Goal: Transaction & Acquisition: Purchase product/service

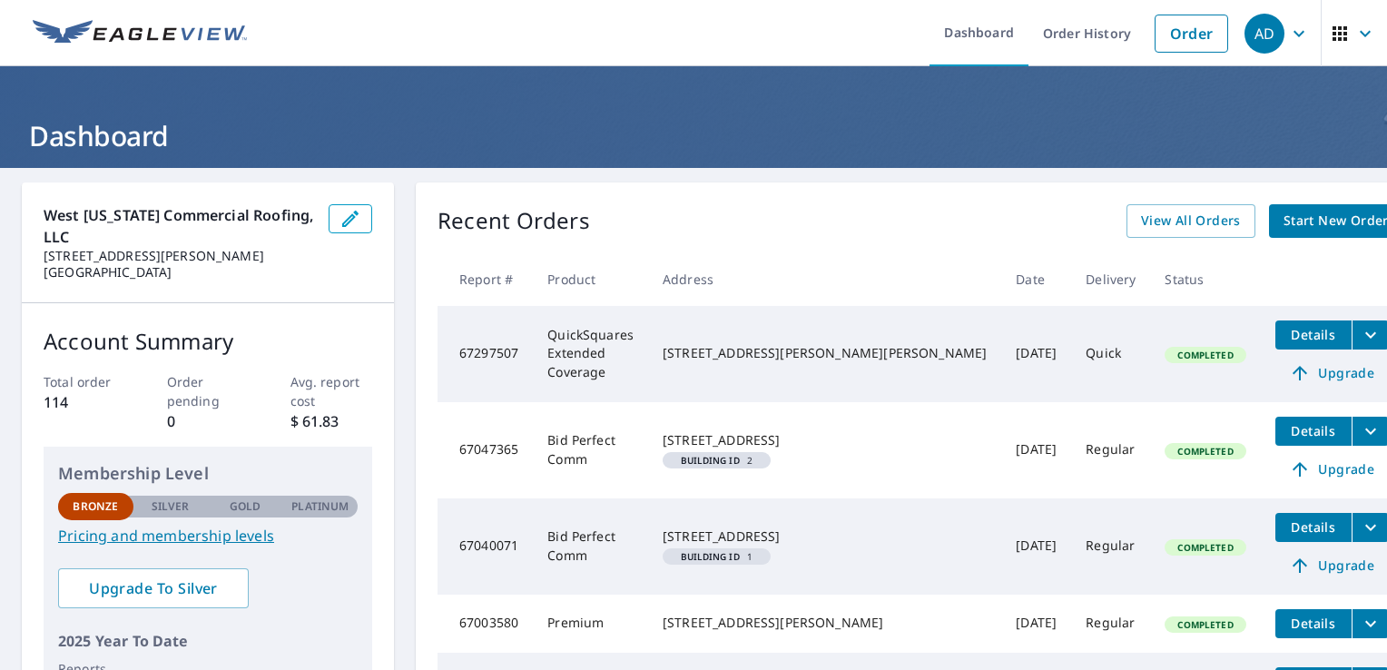
click at [1286, 336] on span "Details" at bounding box center [1313, 334] width 54 height 17
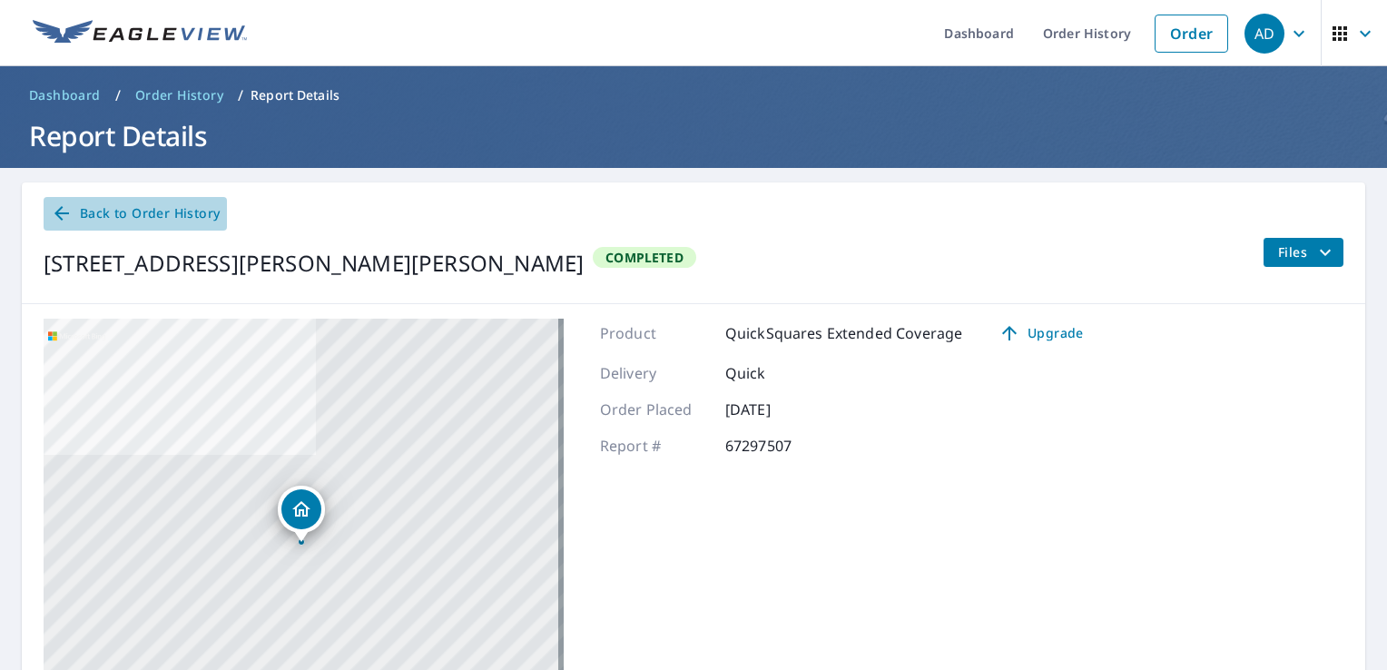
click at [63, 212] on icon at bounding box center [62, 213] width 22 height 22
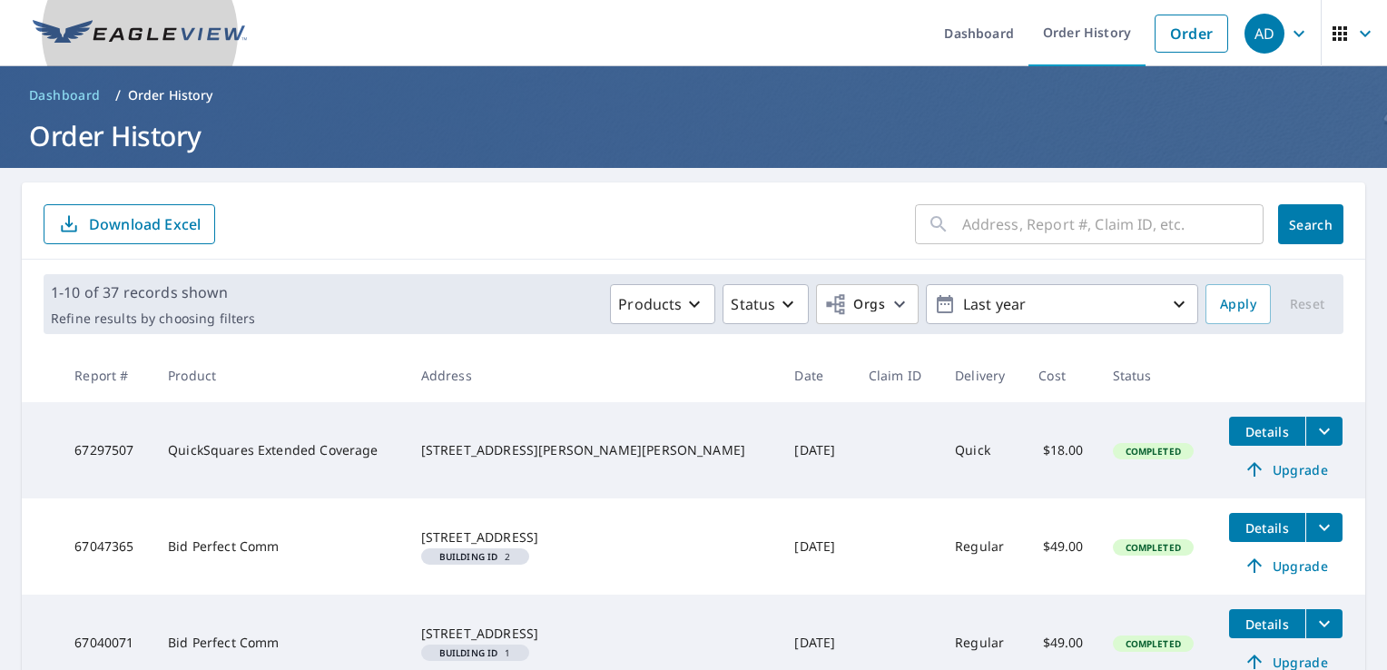
click at [69, 29] on img at bounding box center [140, 33] width 214 height 27
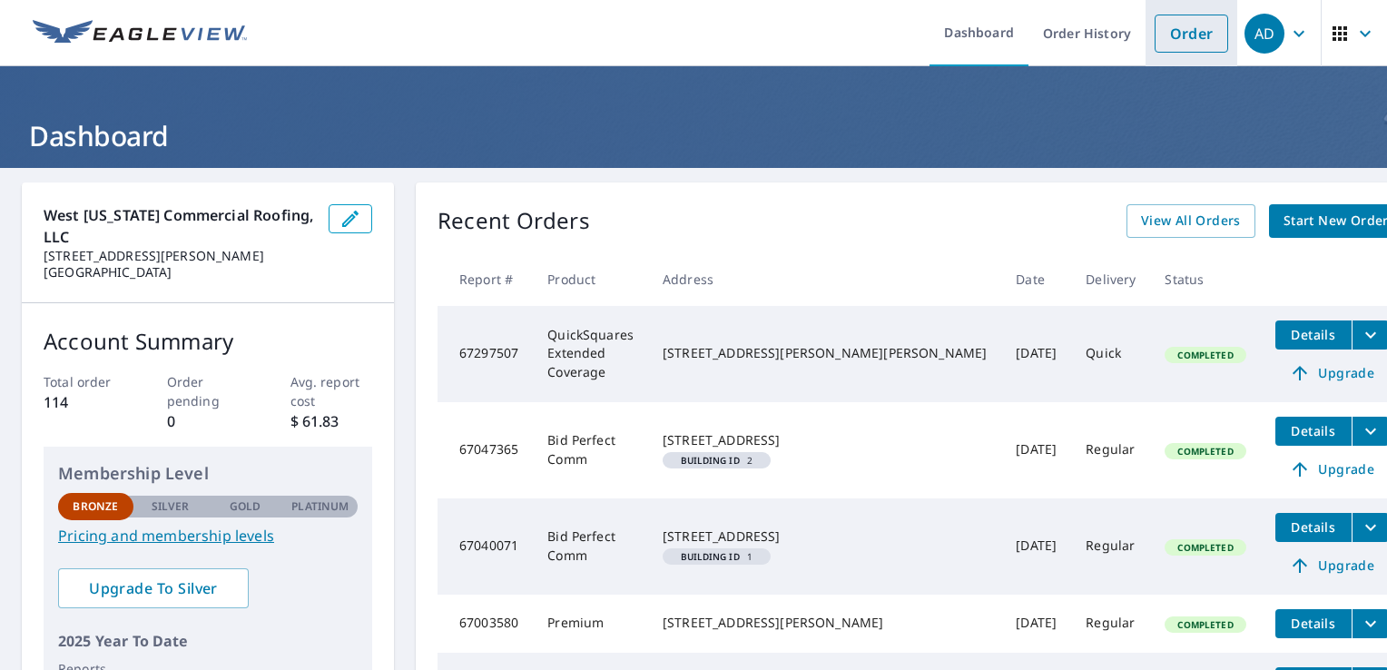
click at [1169, 32] on link "Order" at bounding box center [1191, 34] width 74 height 38
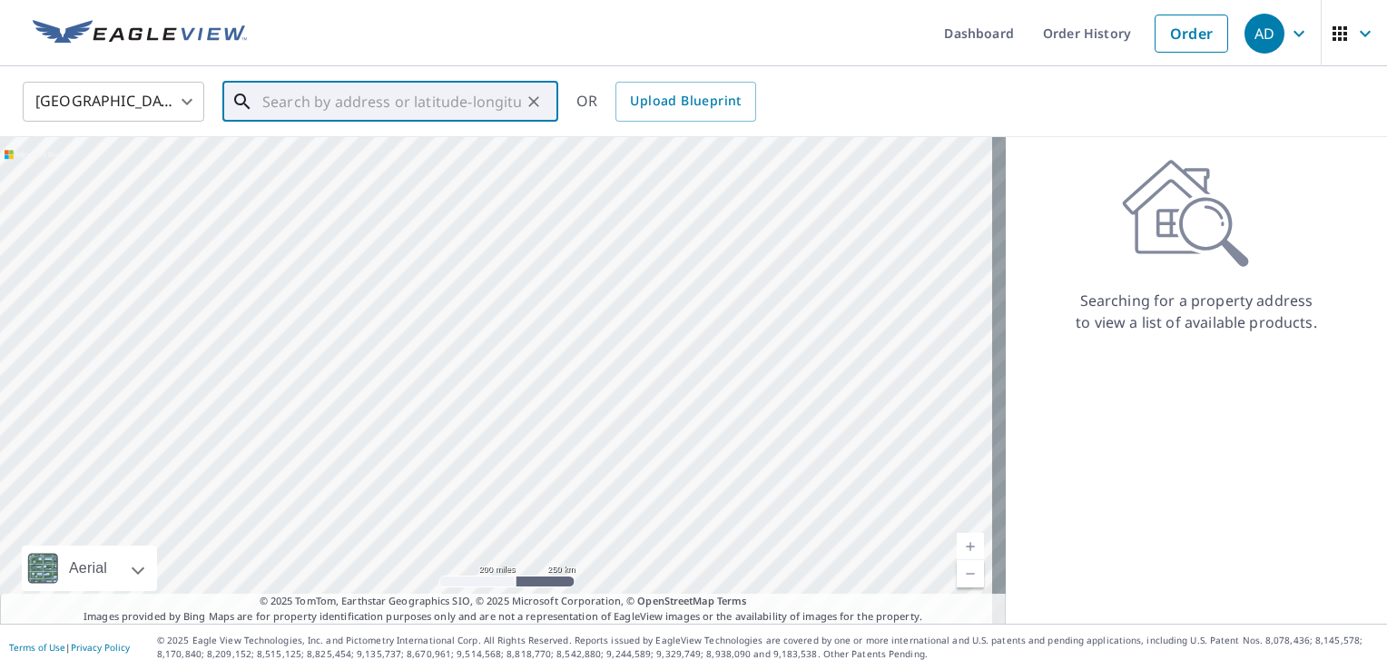
click at [268, 103] on input "text" at bounding box center [391, 101] width 259 height 51
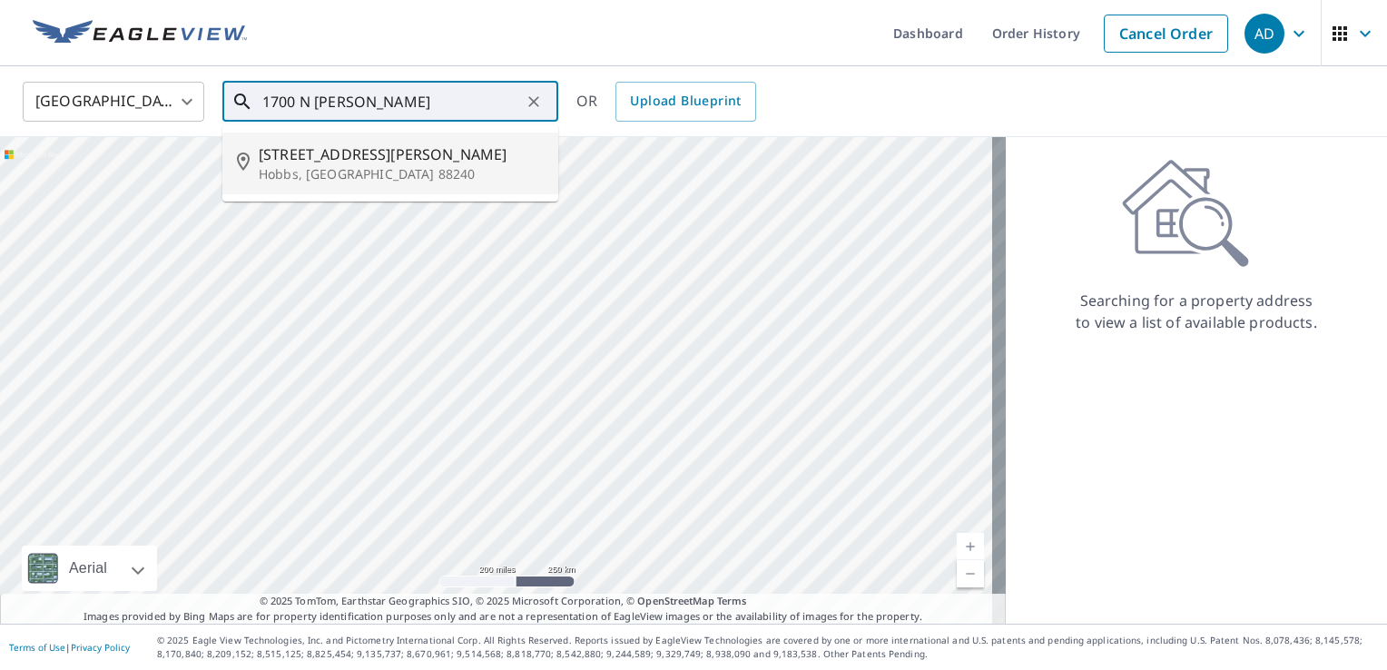
click at [278, 169] on p "Hobbs, [GEOGRAPHIC_DATA] 88240" at bounding box center [401, 174] width 285 height 18
type input "[STREET_ADDRESS][PERSON_NAME][PERSON_NAME]"
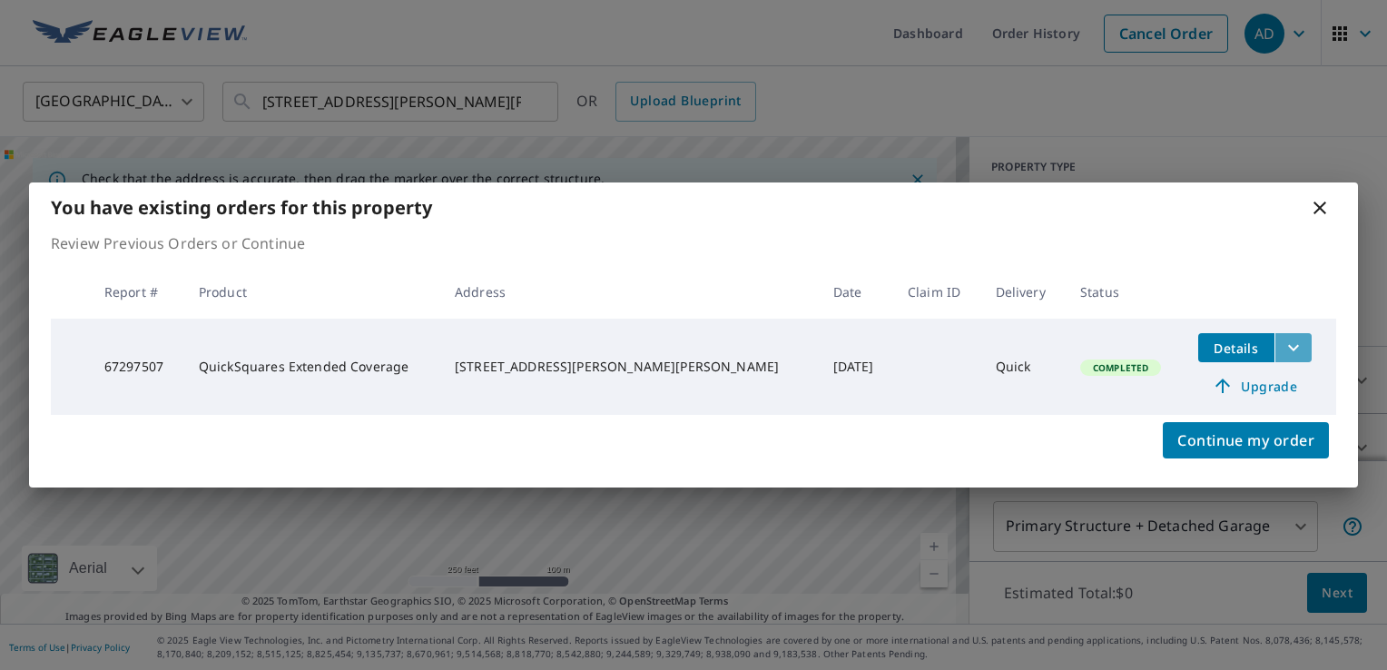
click at [1288, 347] on icon "filesDropdownBtn-67297507" at bounding box center [1293, 348] width 11 height 6
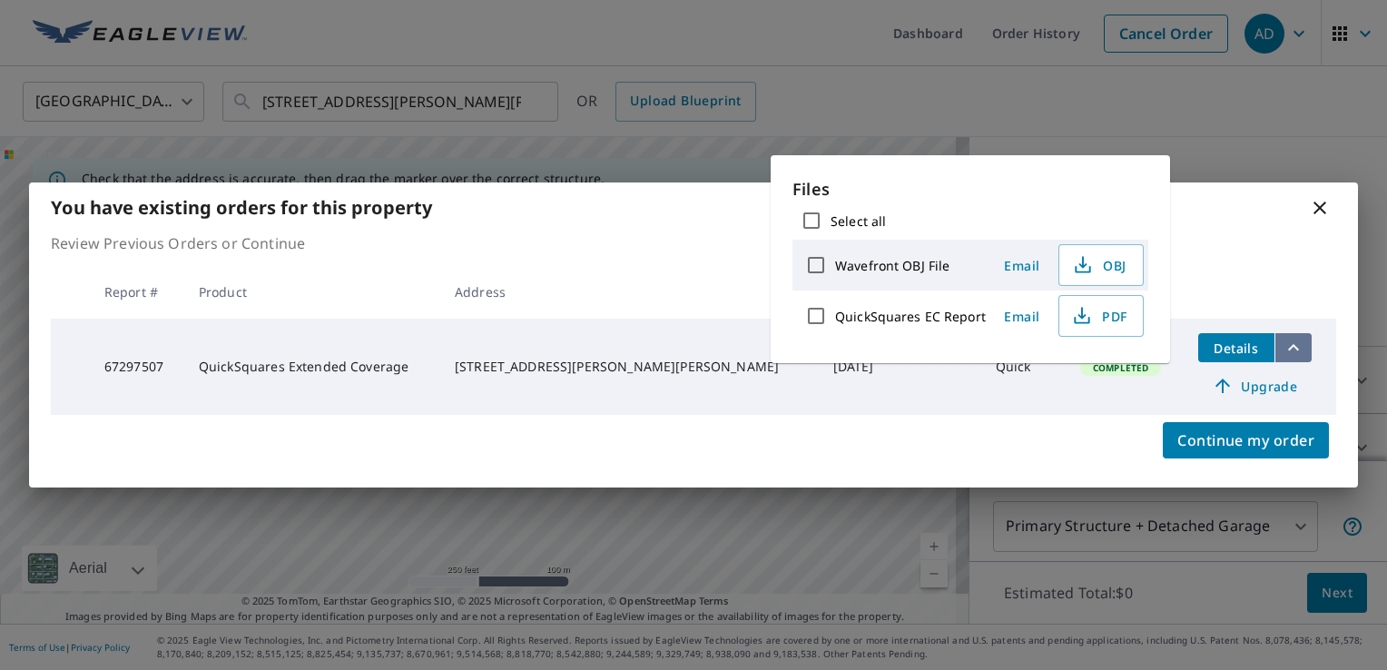
click at [1282, 347] on icon "filesDropdownBtn-67297507" at bounding box center [1293, 348] width 22 height 22
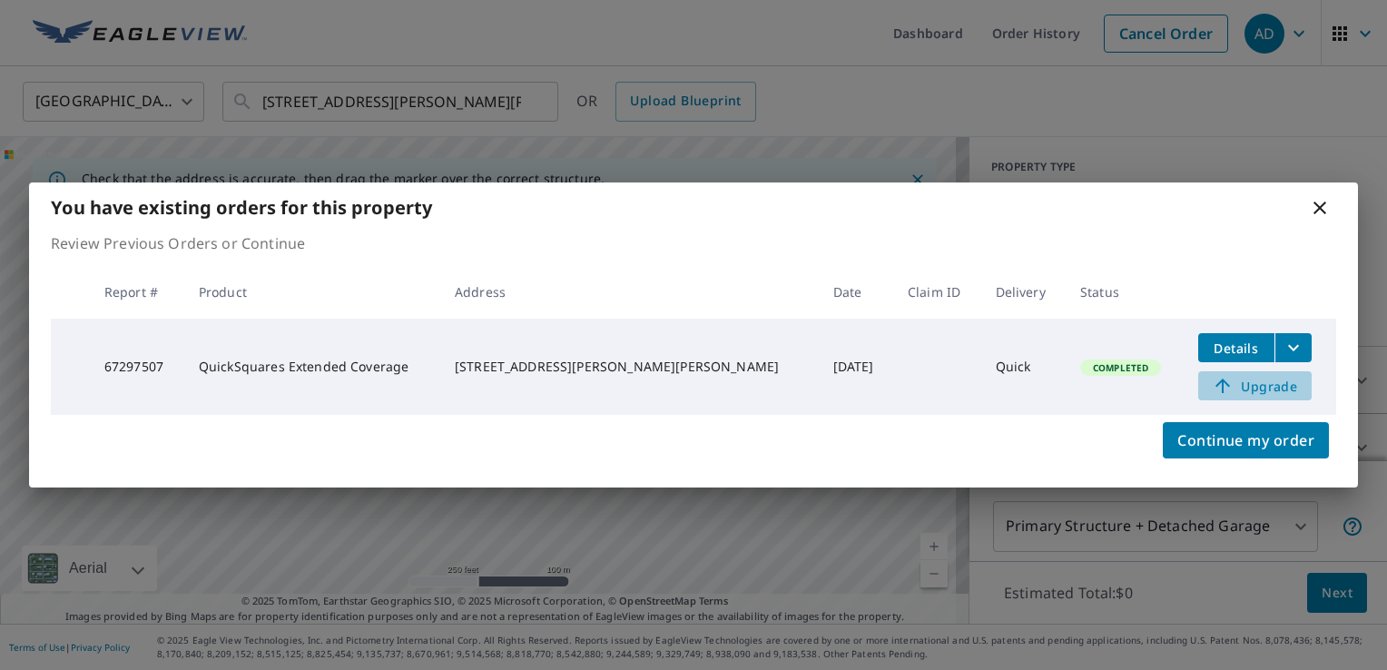
click at [1244, 387] on span "Upgrade" at bounding box center [1255, 386] width 92 height 22
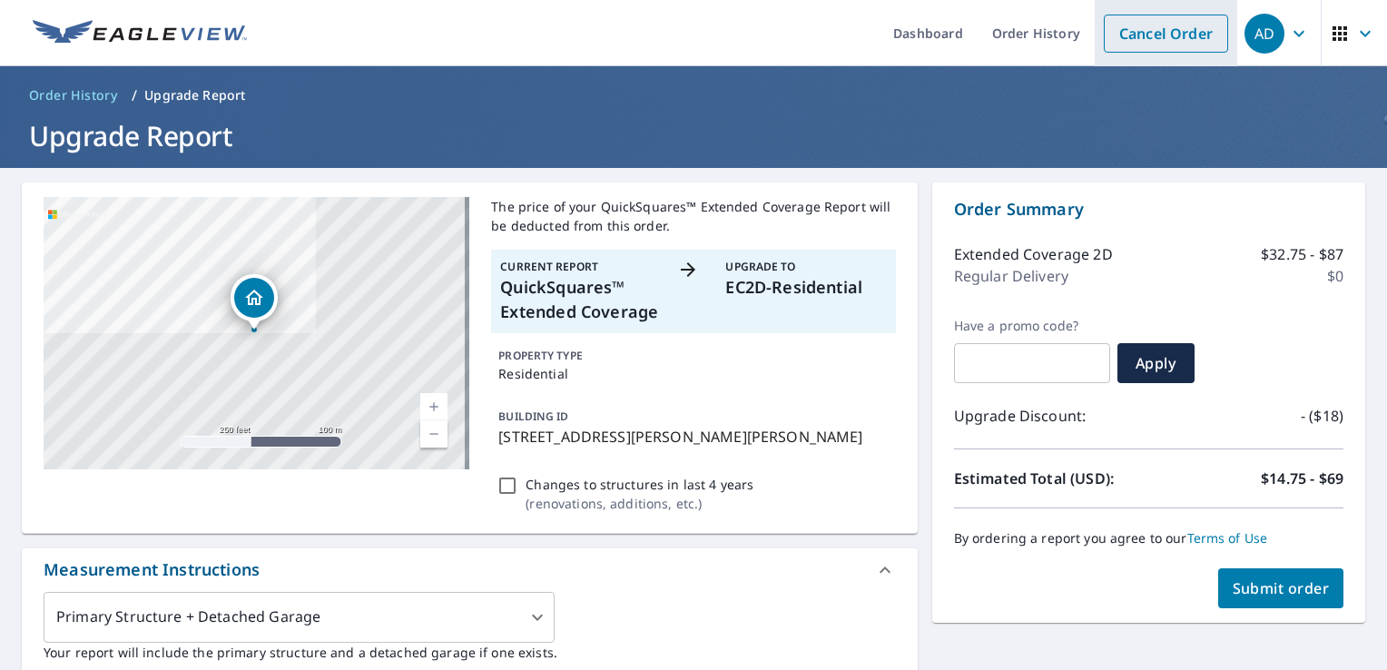
click at [1143, 35] on link "Cancel Order" at bounding box center [1166, 34] width 124 height 38
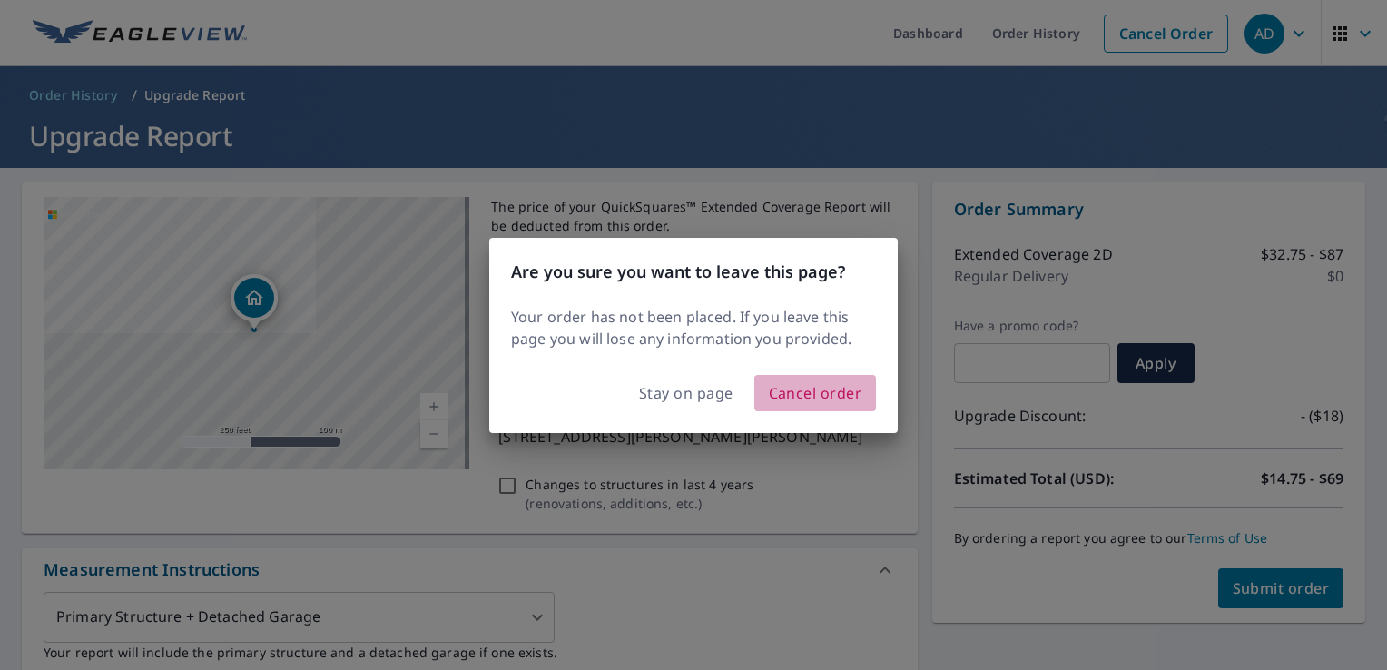
click at [816, 399] on span "Cancel order" at bounding box center [815, 392] width 93 height 25
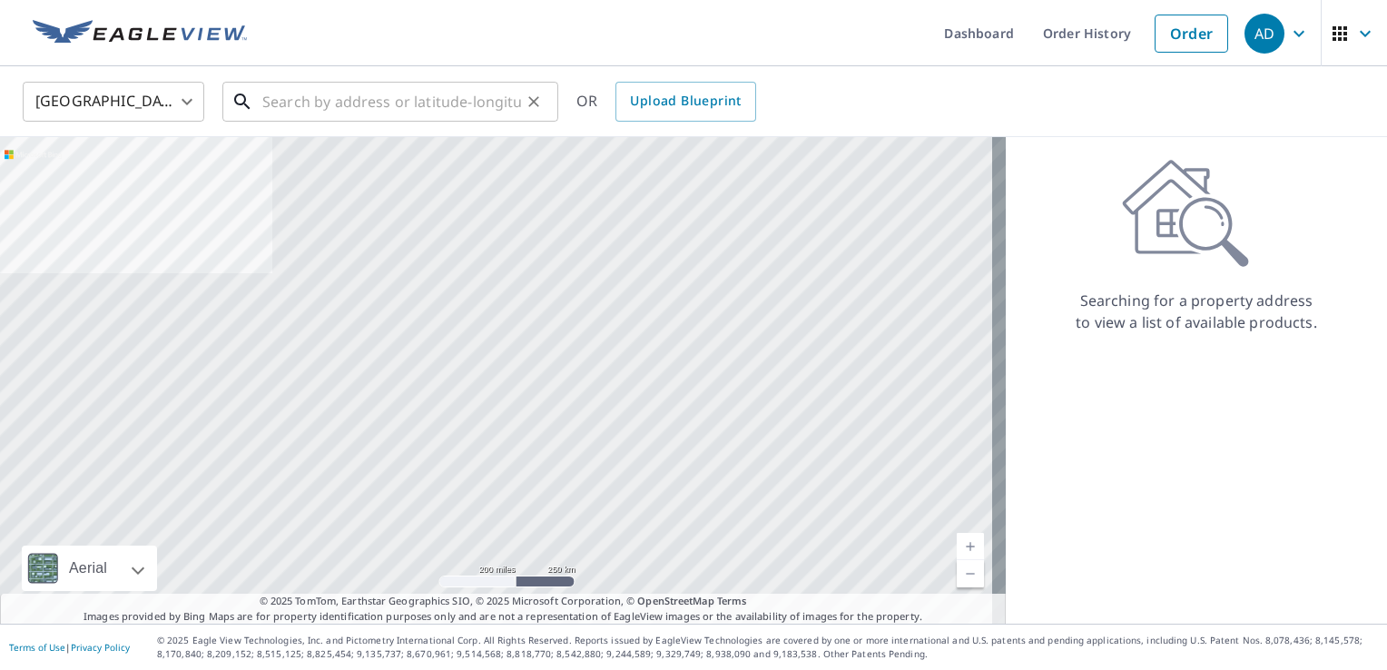
click at [360, 103] on input "text" at bounding box center [391, 101] width 259 height 51
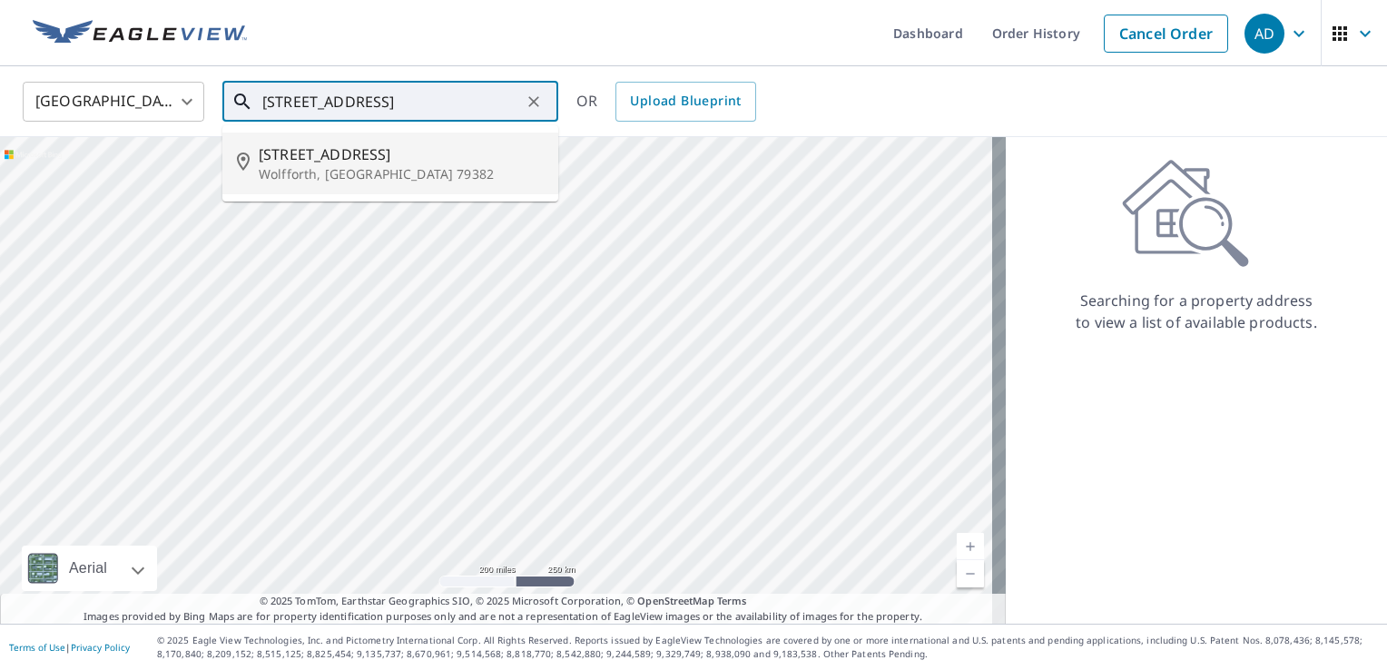
click at [334, 147] on span "[STREET_ADDRESS]" at bounding box center [401, 154] width 285 height 22
type input "[STREET_ADDRESS]"
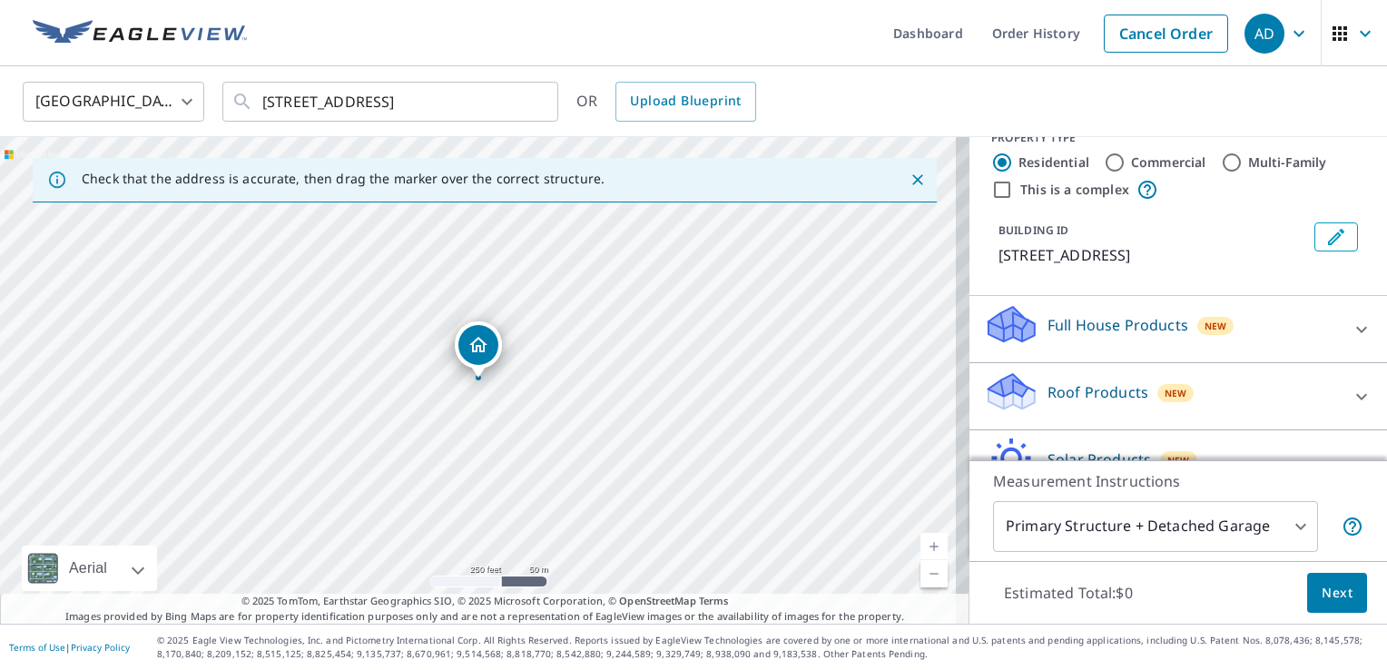
scroll to position [27, 0]
click at [1356, 331] on icon at bounding box center [1361, 331] width 11 height 6
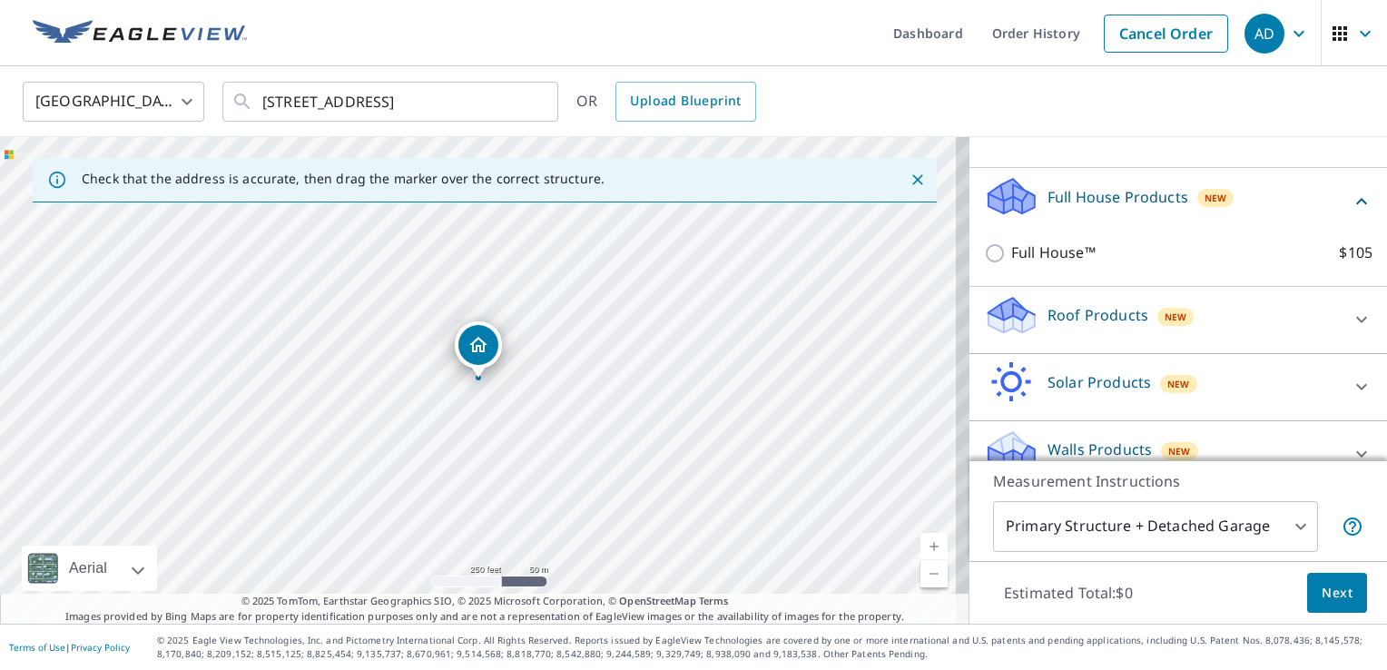
scroll to position [160, 0]
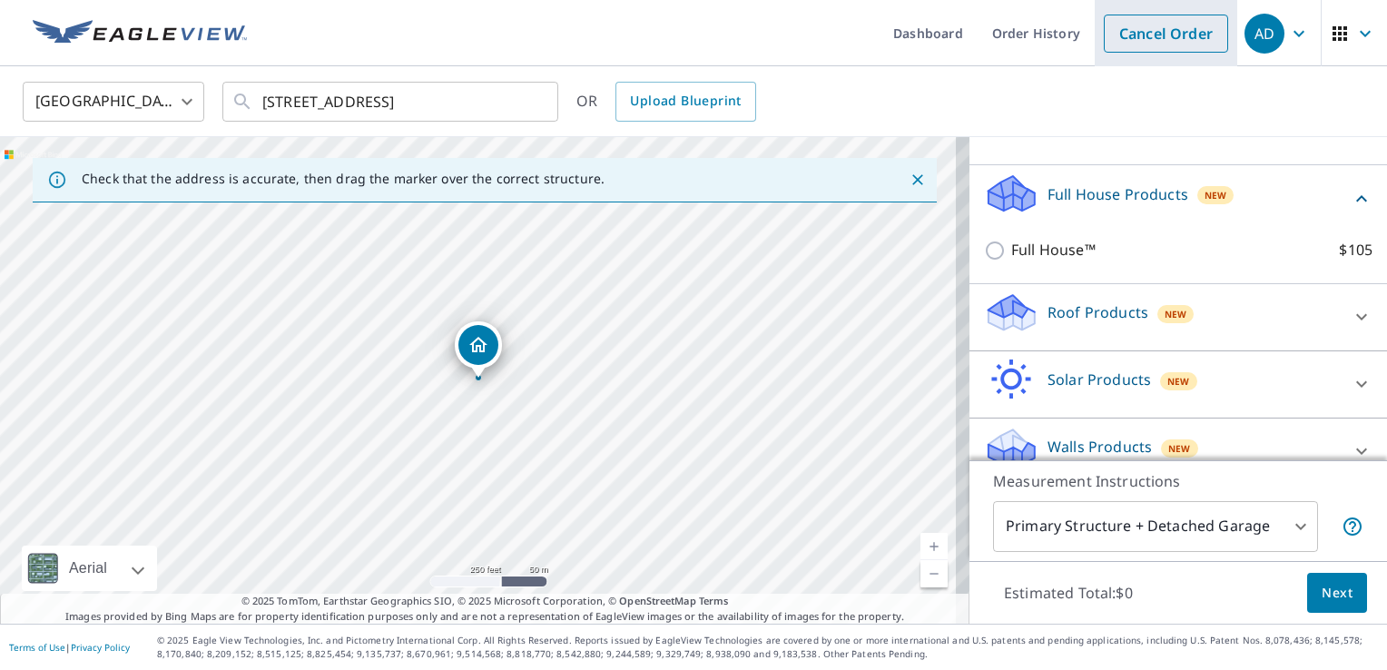
click at [1112, 34] on link "Cancel Order" at bounding box center [1166, 34] width 124 height 38
